Goal: Information Seeking & Learning: Learn about a topic

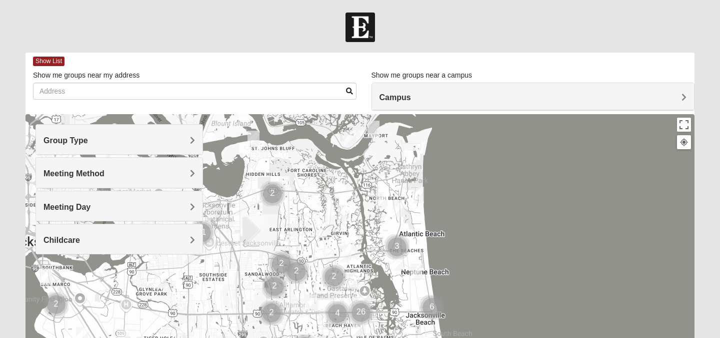
click at [140, 145] on div "Group Type" at bounding box center [119, 140] width 167 height 30
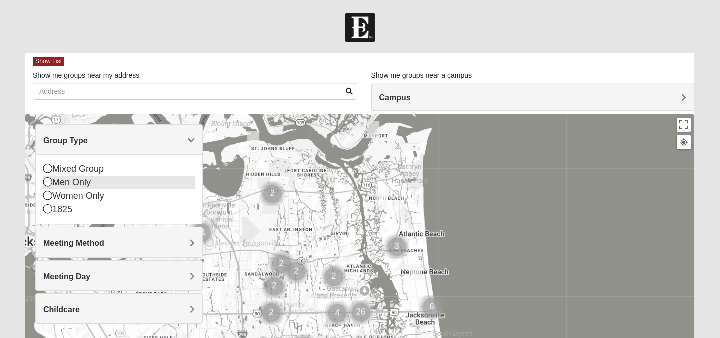
click at [52, 182] on icon at bounding box center [48, 181] width 9 height 9
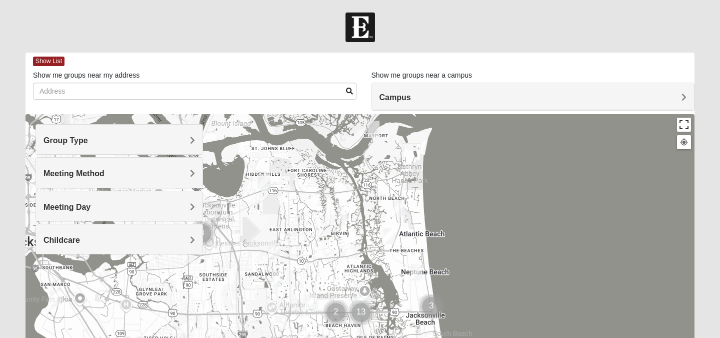
click at [684, 126] on button "Toggle fullscreen view" at bounding box center [684, 125] width 14 height 14
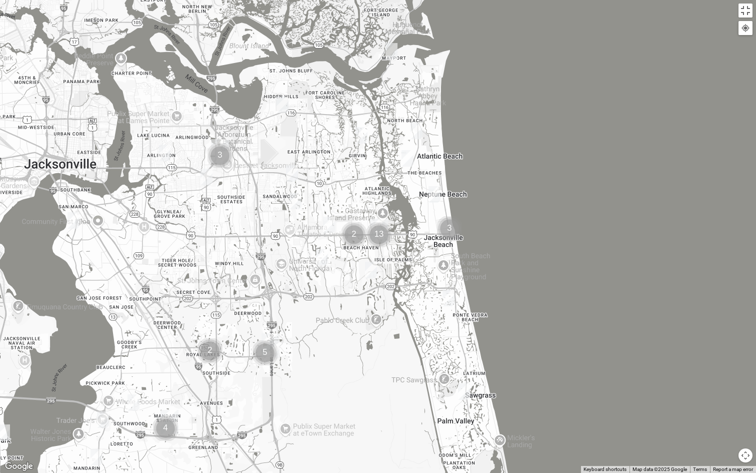
click at [214, 337] on img "Cluster of 2 groups" at bounding box center [210, 350] width 25 height 25
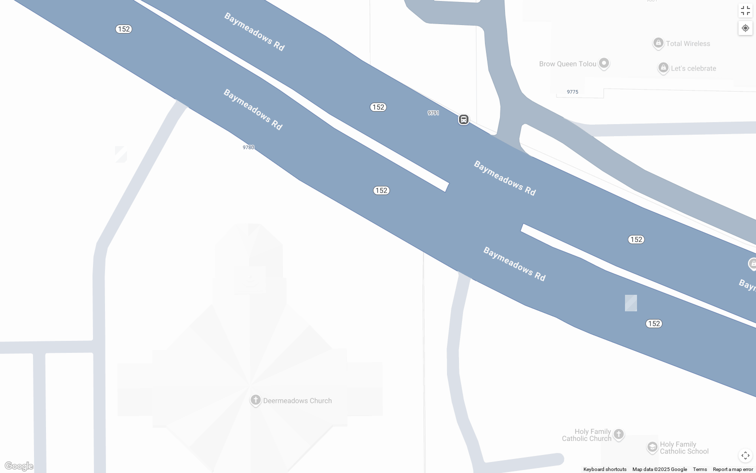
click at [720, 29] on div at bounding box center [745, 28] width 9 height 9
click at [720, 9] on button "Toggle fullscreen view" at bounding box center [746, 11] width 14 height 14
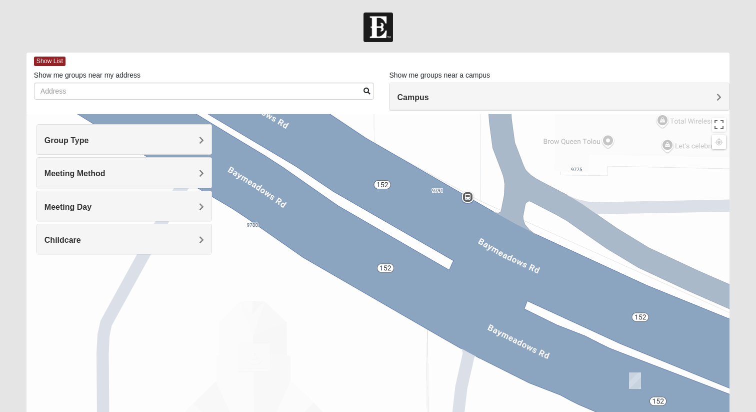
drag, startPoint x: 205, startPoint y: 307, endPoint x: 235, endPoint y: 307, distance: 30.0
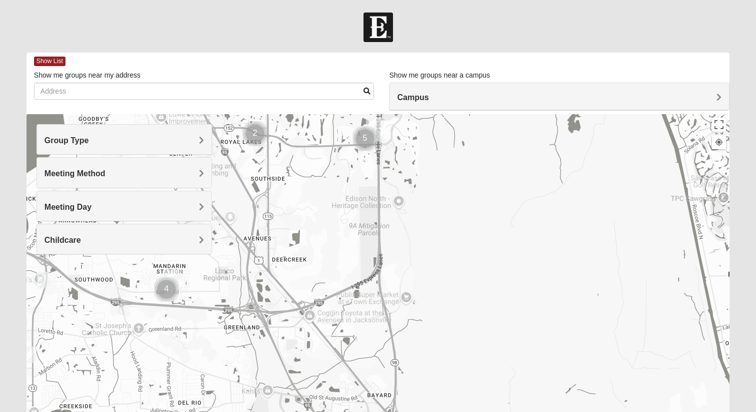
drag, startPoint x: 183, startPoint y: 367, endPoint x: 289, endPoint y: 179, distance: 215.7
click at [289, 179] on div "To navigate, press the arrow keys." at bounding box center [378, 314] width 703 height 400
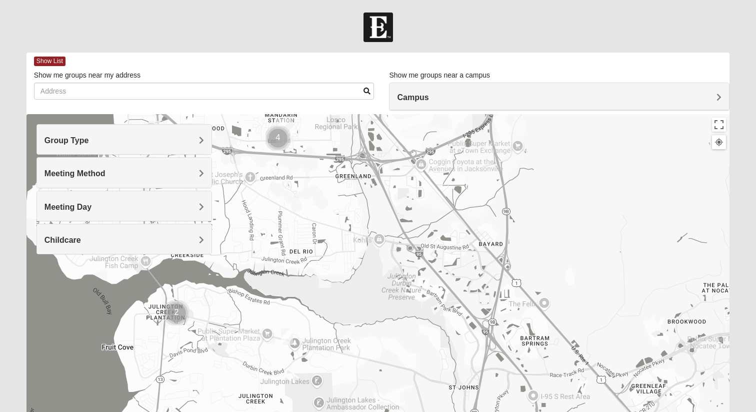
drag, startPoint x: 160, startPoint y: 329, endPoint x: 272, endPoint y: 172, distance: 192.8
click at [272, 172] on div "To navigate, press the arrow keys." at bounding box center [378, 314] width 703 height 400
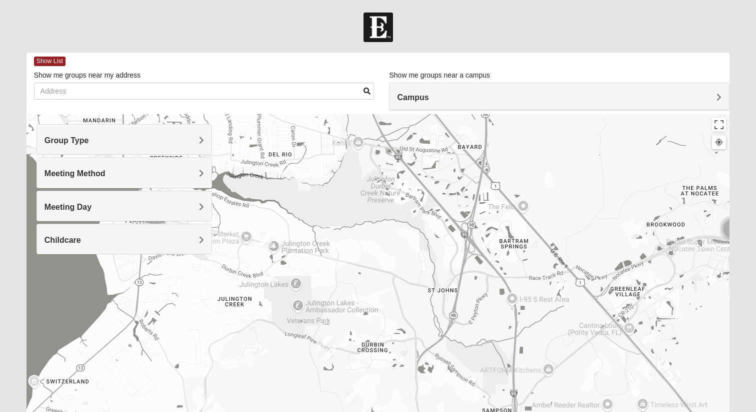
drag, startPoint x: 326, startPoint y: 297, endPoint x: 305, endPoint y: 205, distance: 94.5
click at [305, 205] on div "To navigate, press the arrow keys." at bounding box center [378, 314] width 703 height 400
click at [355, 337] on img "Mens McClafferty 32095" at bounding box center [352, 397] width 12 height 17
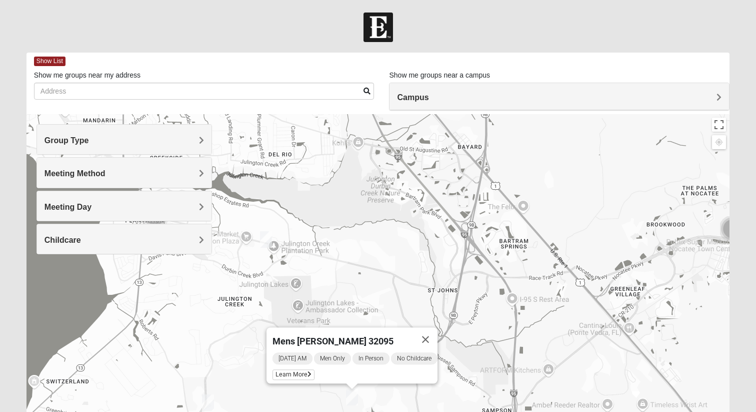
click at [211, 337] on img "Mens Cathcart 32259" at bounding box center [208, 402] width 12 height 17
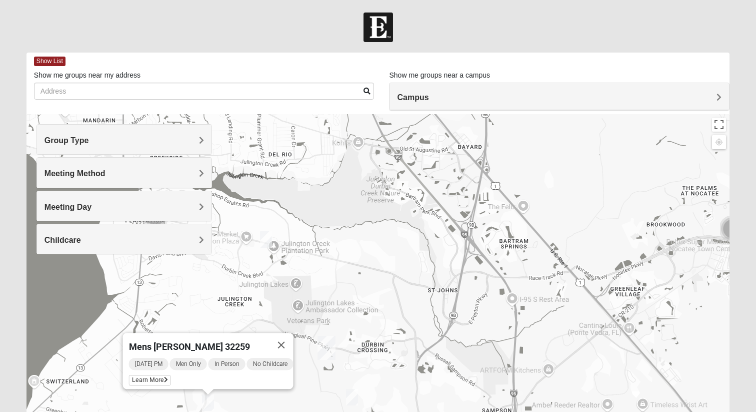
click at [266, 238] on img "Mens Kinnaman/Gerville-Reache 32259" at bounding box center [266, 239] width 12 height 17
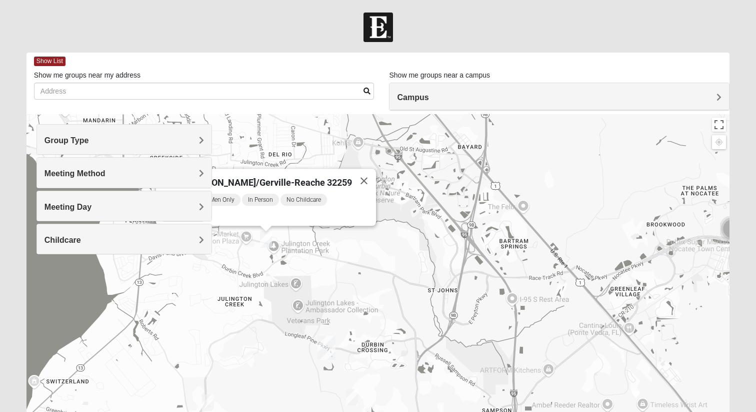
click at [201, 213] on icon at bounding box center [199, 216] width 4 height 6
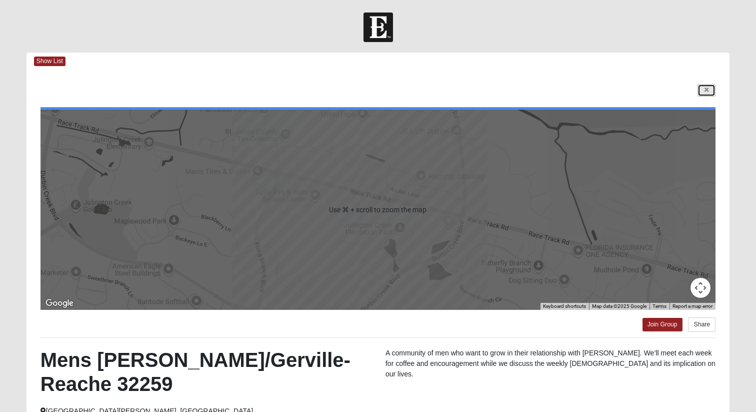
click at [711, 94] on link at bounding box center [707, 90] width 18 height 13
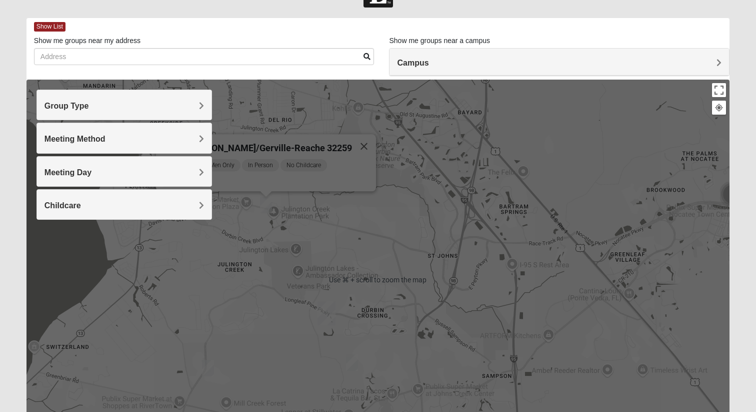
scroll to position [38, 0]
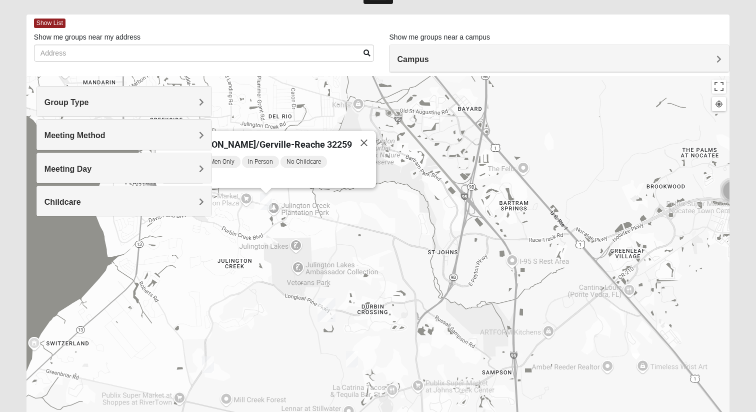
click at [319, 214] on div "Mens [PERSON_NAME]/Gerville-Reache 32259 [DATE] AM Men Only In Person No Childc…" at bounding box center [378, 276] width 703 height 400
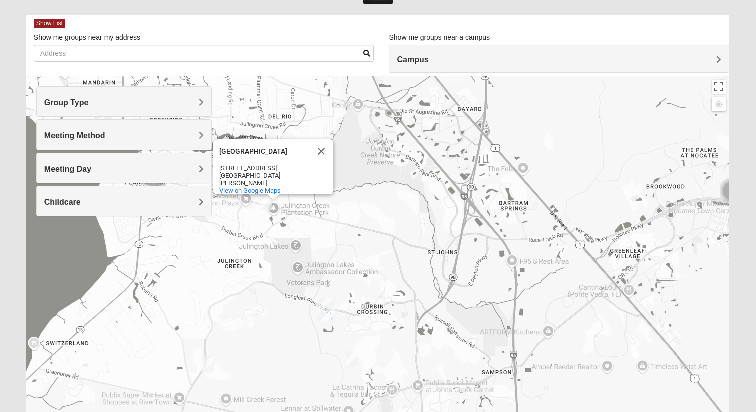
click at [329, 306] on img "St. Johns" at bounding box center [327, 310] width 18 height 24
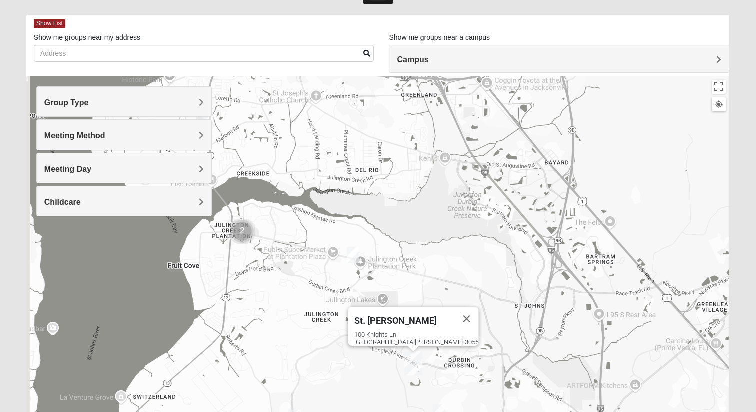
drag, startPoint x: 198, startPoint y: 256, endPoint x: 306, endPoint y: 309, distance: 120.4
click at [306, 309] on div "St. [PERSON_NAME] [STREET_ADDRESS][PERSON_NAME]" at bounding box center [378, 276] width 703 height 400
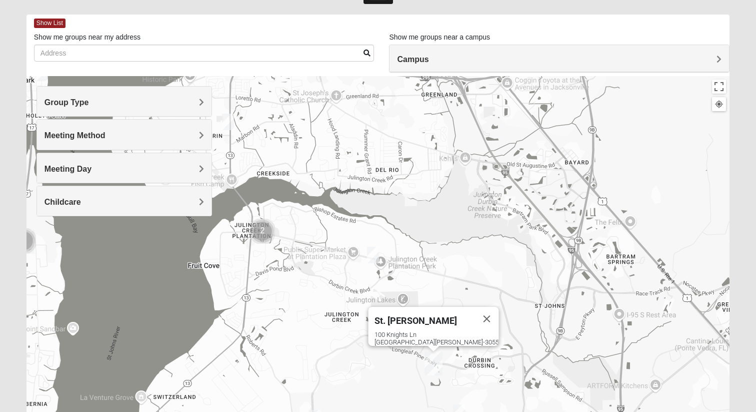
click at [269, 234] on img "Cluster of 2 groups" at bounding box center [262, 231] width 25 height 25
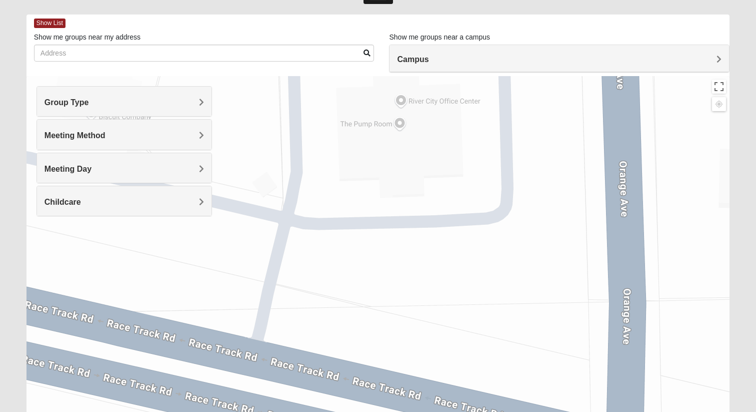
drag, startPoint x: 269, startPoint y: 234, endPoint x: 244, endPoint y: 338, distance: 106.5
click at [244, 337] on div "To navigate, press the arrow keys. St. [PERSON_NAME] [STREET_ADDRESS][PERSON_NA…" at bounding box center [378, 276] width 703 height 400
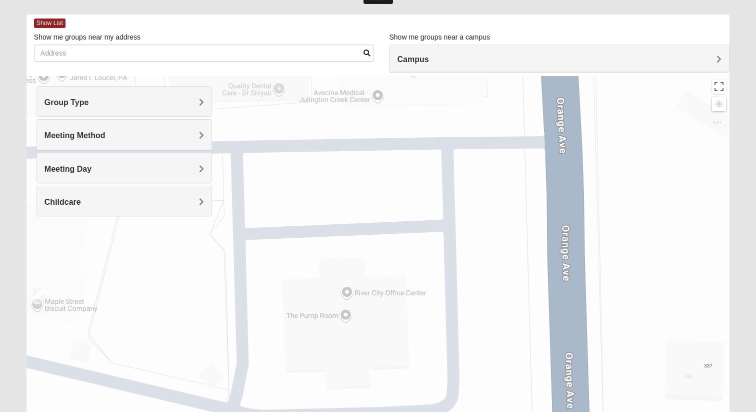
click at [40, 293] on img "Mens Hayes 32259" at bounding box center [39, 296] width 12 height 17
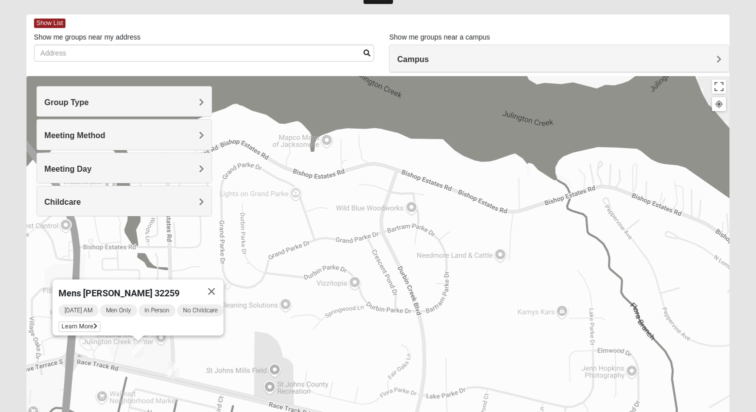
click at [178, 337] on img "Mens Goehring, Kauffman 32259" at bounding box center [174, 369] width 12 height 17
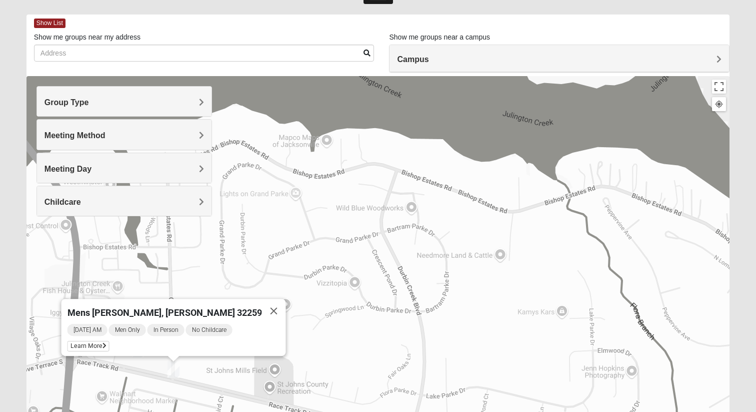
drag, startPoint x: 368, startPoint y: 325, endPoint x: 329, endPoint y: 337, distance: 41.2
click at [333, 336] on div "Mens [PERSON_NAME], [PERSON_NAME] 32259 [DATE] AM Men Only In Person No Childca…" at bounding box center [378, 276] width 703 height 400
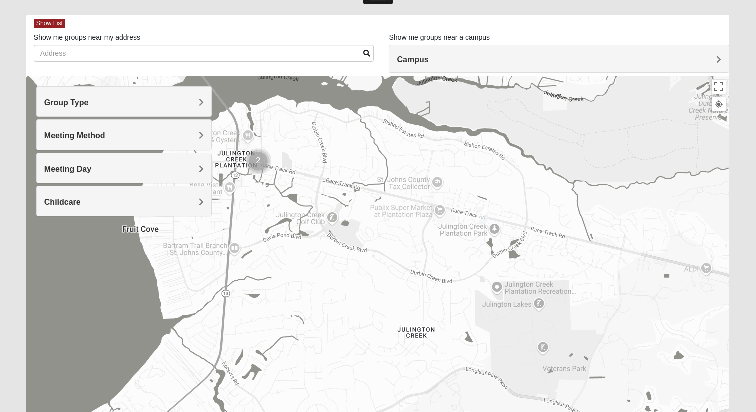
drag, startPoint x: 341, startPoint y: 363, endPoint x: 334, endPoint y: 167, distance: 196.2
click at [334, 167] on div at bounding box center [378, 276] width 703 height 400
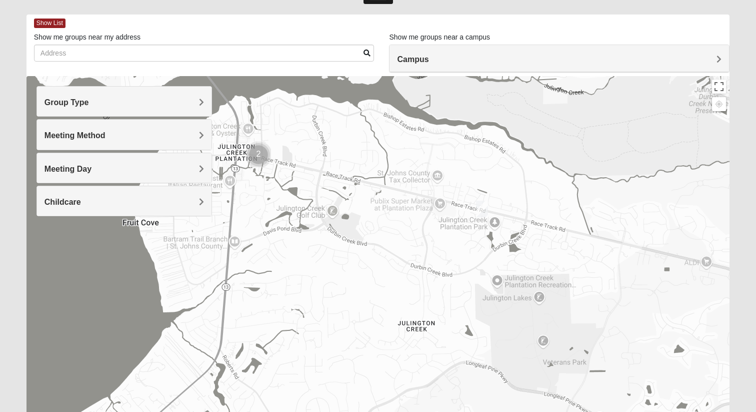
click at [481, 204] on img "Mens Kinnaman/Gerville-Reache 32259" at bounding box center [482, 209] width 12 height 17
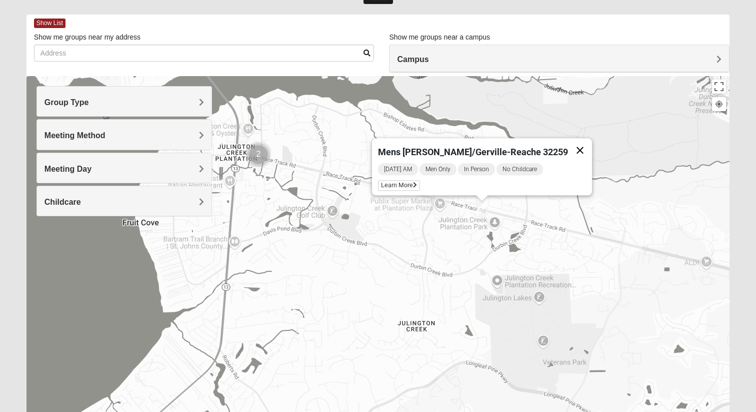
click at [568, 143] on button "Close" at bounding box center [580, 150] width 24 height 24
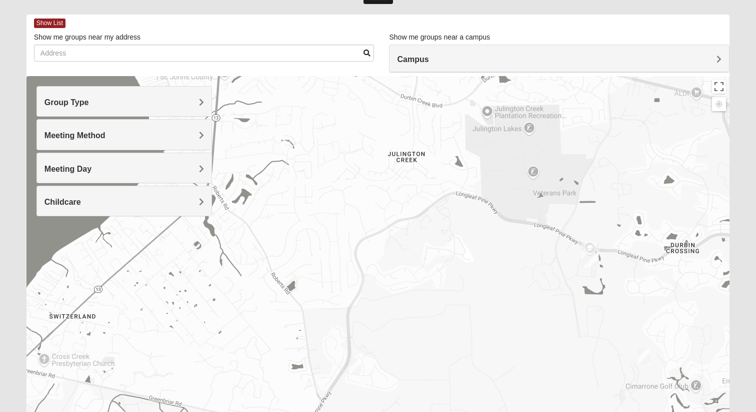
drag, startPoint x: 289, startPoint y: 325, endPoint x: 279, endPoint y: 155, distance: 170.4
click at [279, 155] on div at bounding box center [378, 276] width 703 height 400
click at [358, 337] on img "Mens Cathcart 32259" at bounding box center [356, 366] width 12 height 17
click at [643, 337] on img "Mens McClafferty 32095" at bounding box center [644, 356] width 12 height 17
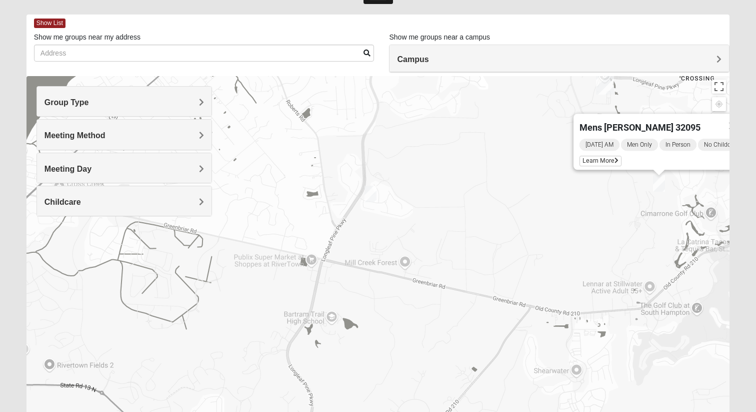
drag, startPoint x: 460, startPoint y: 333, endPoint x: 521, endPoint y: 152, distance: 191.6
click at [521, 152] on div "Mens [PERSON_NAME] 32095 [DATE] AM Men Only In Person No Childcare Learn More" at bounding box center [378, 276] width 703 height 400
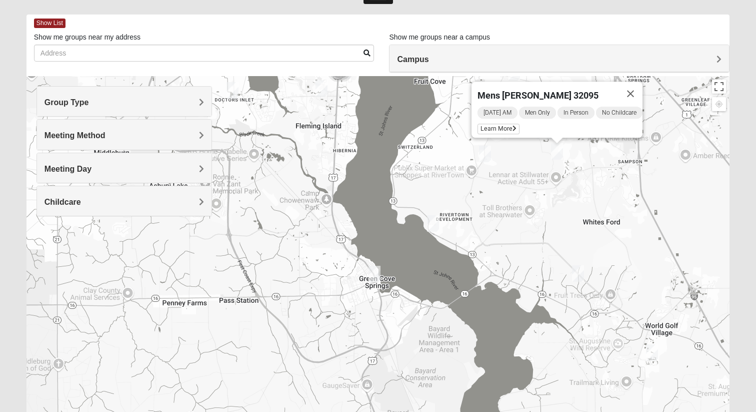
click at [435, 220] on img "Mens Contreras 32259" at bounding box center [433, 223] width 12 height 17
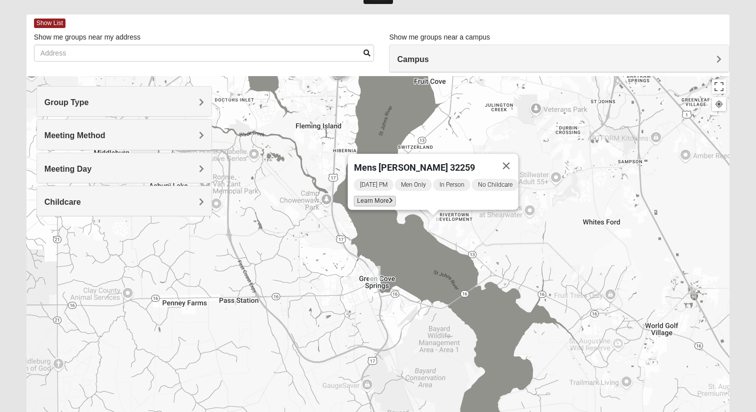
click at [380, 197] on span "Learn More" at bounding box center [375, 201] width 42 height 11
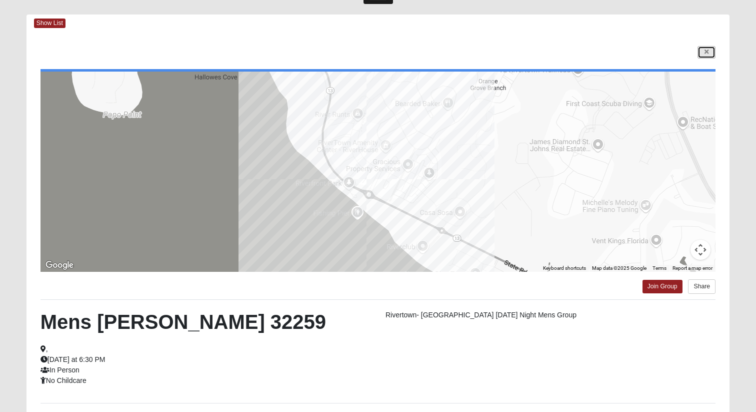
click at [710, 52] on link at bounding box center [707, 52] width 18 height 13
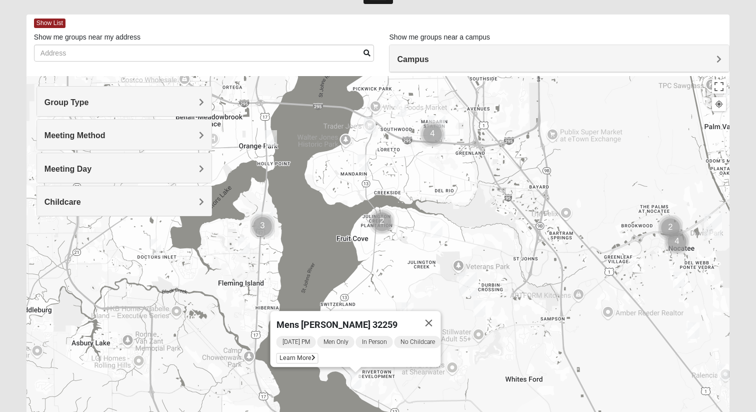
drag, startPoint x: 628, startPoint y: 140, endPoint x: 550, endPoint y: 297, distance: 175.4
click at [550, 297] on div "Mens [PERSON_NAME] 32259 [DATE] PM Men Only In Person No Childcare Learn More" at bounding box center [378, 276] width 703 height 400
click at [362, 165] on img "Mens Clark 32259" at bounding box center [364, 162] width 12 height 17
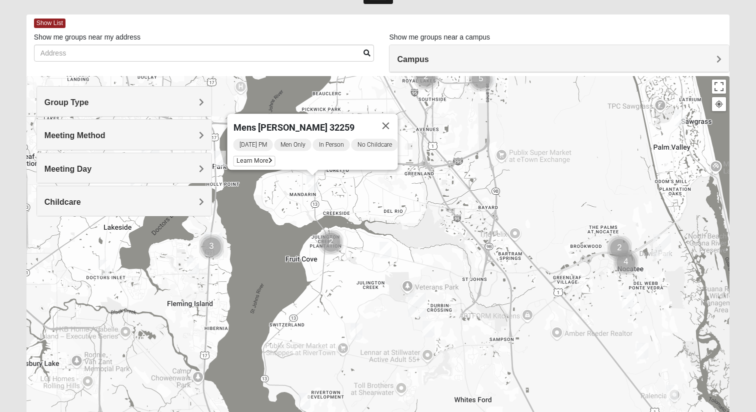
drag, startPoint x: 423, startPoint y: 189, endPoint x: 371, endPoint y: 190, distance: 52.5
click at [371, 190] on div "Mens [PERSON_NAME] 32259 [DATE] PM Men Only In Person No Childcare Learn More" at bounding box center [378, 276] width 703 height 400
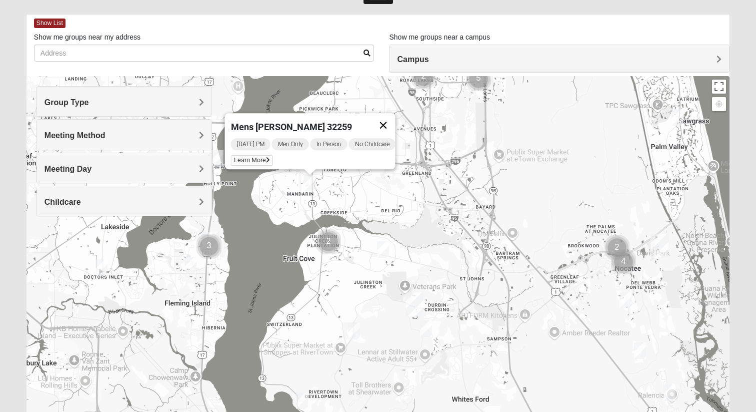
click at [390, 117] on button "Close" at bounding box center [383, 125] width 24 height 24
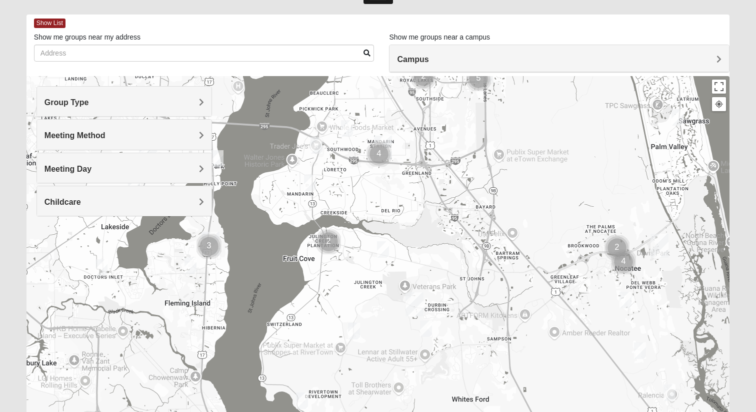
click at [347, 131] on img "Mens Gilbert 32257" at bounding box center [347, 128] width 12 height 17
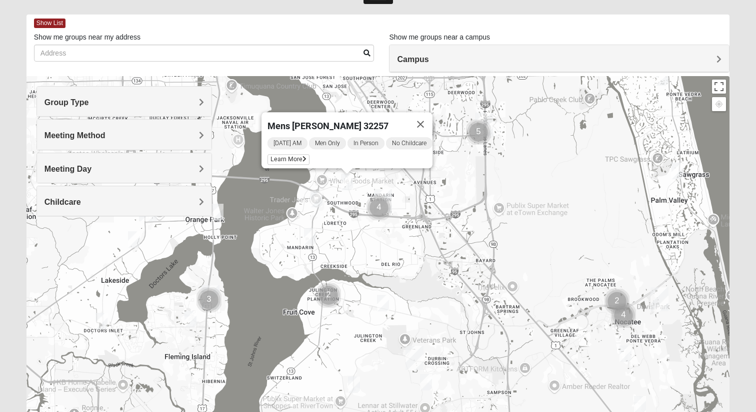
click at [315, 193] on img "Mens Laing 32257" at bounding box center [317, 199] width 12 height 17
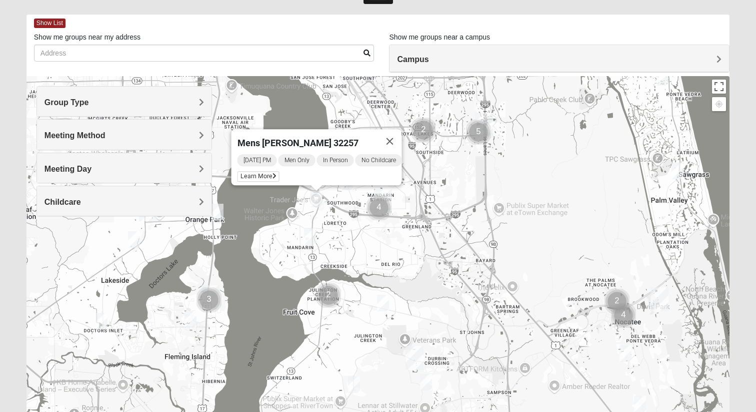
click at [384, 206] on img "Cluster of 4 groups" at bounding box center [379, 207] width 25 height 25
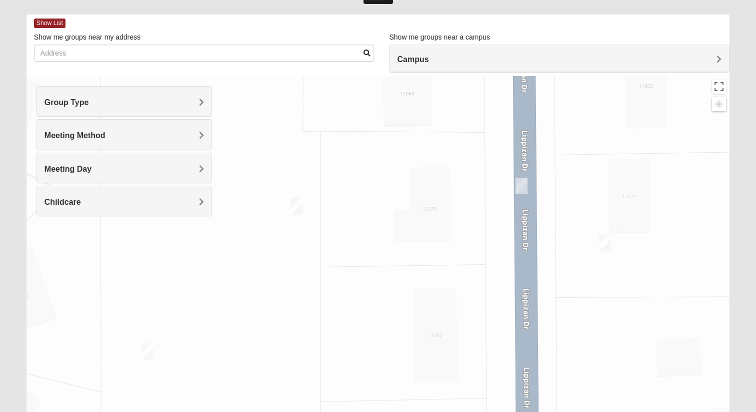
click at [300, 204] on img "On Campus Mens Hoffstatter 32257" at bounding box center [297, 206] width 12 height 17
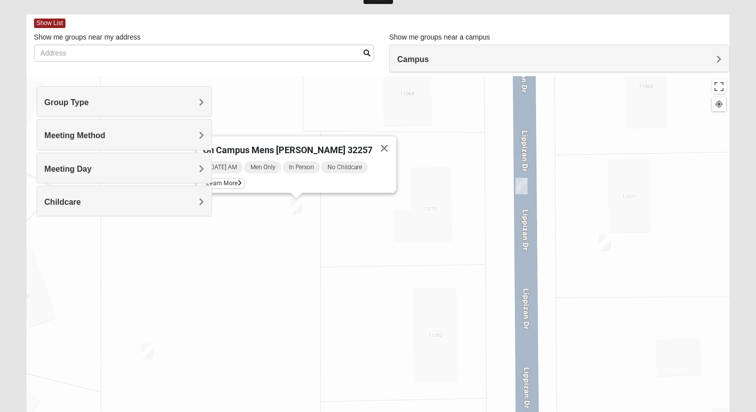
click at [150, 337] on img "On Campus Mens Willis 32257" at bounding box center [148, 351] width 12 height 17
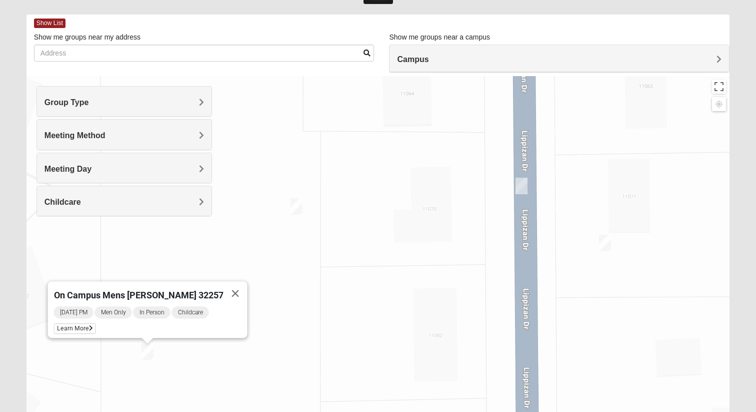
click at [606, 241] on img "On Campus Mens Gruber 32257" at bounding box center [605, 243] width 12 height 17
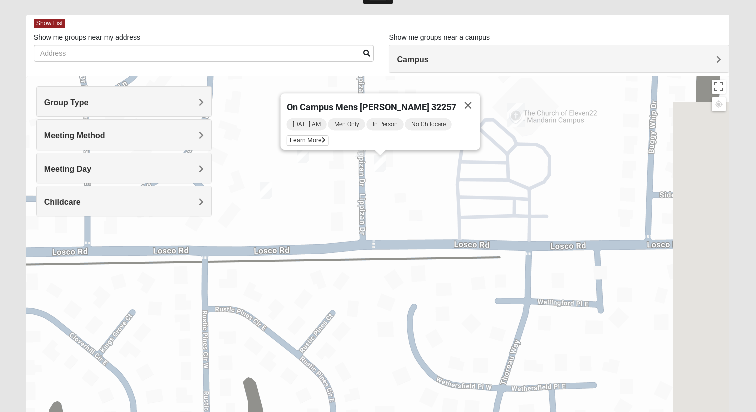
drag, startPoint x: 425, startPoint y: 271, endPoint x: 320, endPoint y: 270, distance: 105.1
click at [320, 270] on div "On Campus Mens [PERSON_NAME] 32257 [DATE] AM Men Only In Person No Childcare Le…" at bounding box center [378, 276] width 703 height 400
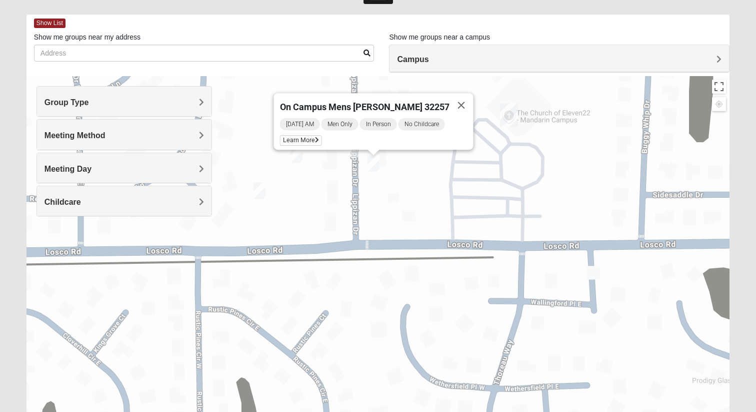
drag, startPoint x: 320, startPoint y: 270, endPoint x: 193, endPoint y: 276, distance: 127.2
click at [193, 276] on div "On Campus Mens [PERSON_NAME] 32257 [DATE] AM Men Only In Person No Childcare Le…" at bounding box center [378, 276] width 703 height 400
